Goal: Ask a question

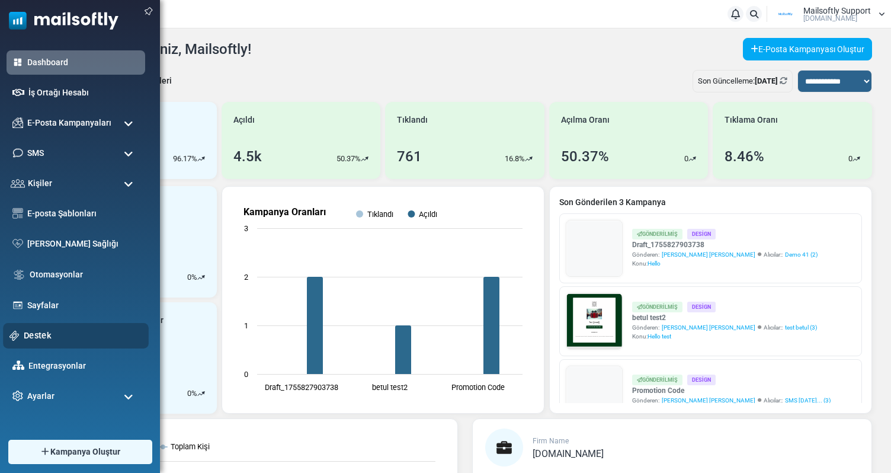
click at [31, 335] on link "Destek" at bounding box center [83, 335] width 119 height 13
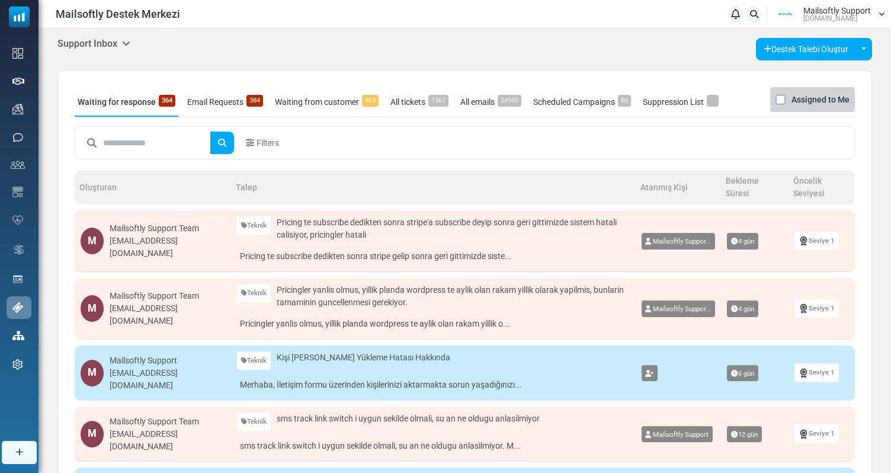
click at [135, 38] on div "Support Inbox Support Inbox User Dashboard Control Panel App Announcements Iden…" at bounding box center [464, 49] width 815 height 23
click at [123, 43] on h5 "Support Inbox" at bounding box center [93, 43] width 73 height 11
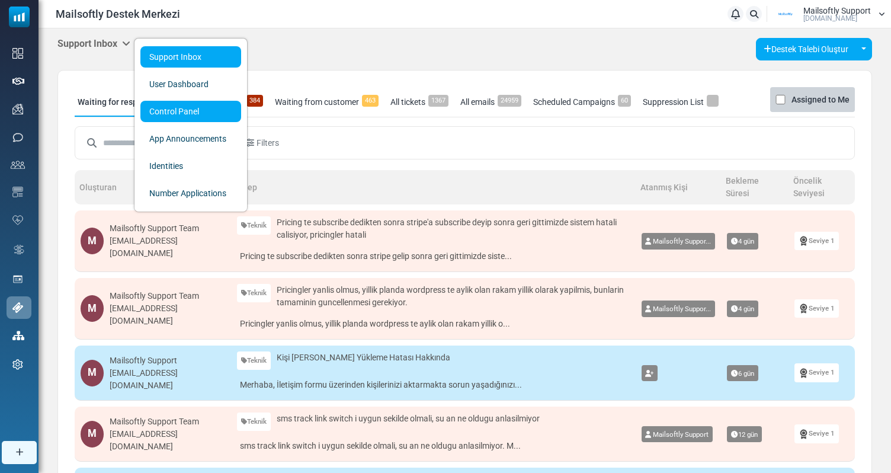
click at [201, 120] on link "Control Panel" at bounding box center [190, 111] width 101 height 21
